Goal: Task Accomplishment & Management: Manage account settings

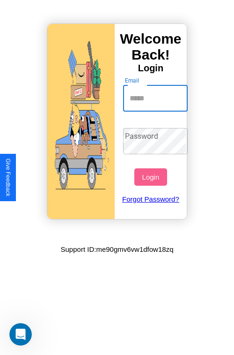
click at [157, 98] on input "Email" at bounding box center [155, 98] width 65 height 26
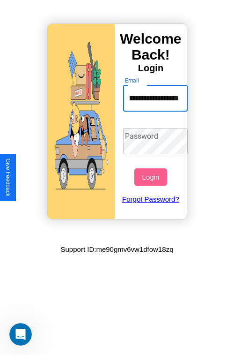
scroll to position [0, 56]
type input "**********"
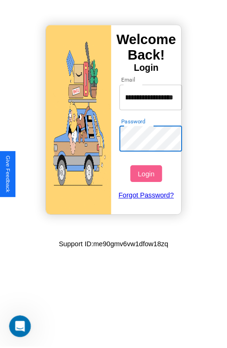
scroll to position [0, 0]
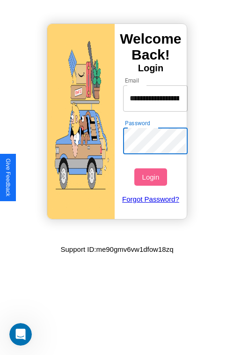
click at [152, 177] on button "Login" at bounding box center [151, 176] width 32 height 17
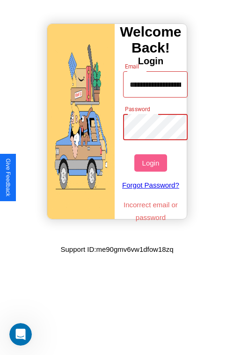
click at [152, 163] on button "Login" at bounding box center [151, 162] width 32 height 17
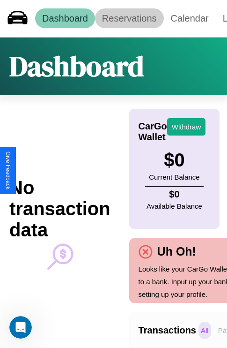
click at [129, 18] on link "Reservations" at bounding box center [129, 18] width 69 height 20
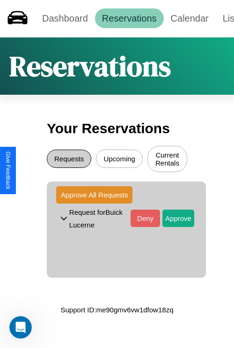
click at [69, 160] on button "Requests" at bounding box center [69, 159] width 45 height 18
click at [172, 219] on button "Approve" at bounding box center [179, 218] width 32 height 17
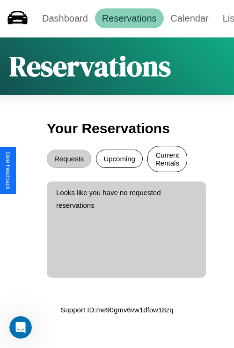
click at [167, 160] on button "Current Rentals" at bounding box center [168, 159] width 40 height 26
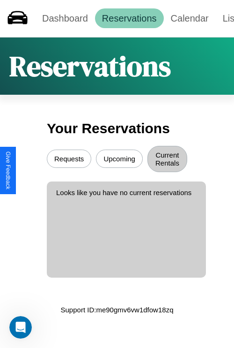
click at [120, 160] on button "Upcoming" at bounding box center [119, 159] width 47 height 18
